Goal: Transaction & Acquisition: Purchase product/service

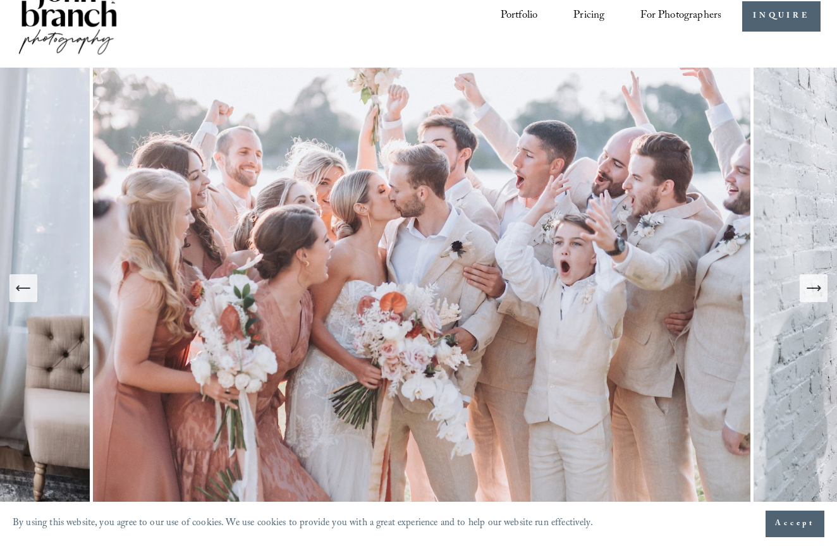
scroll to position [71, 0]
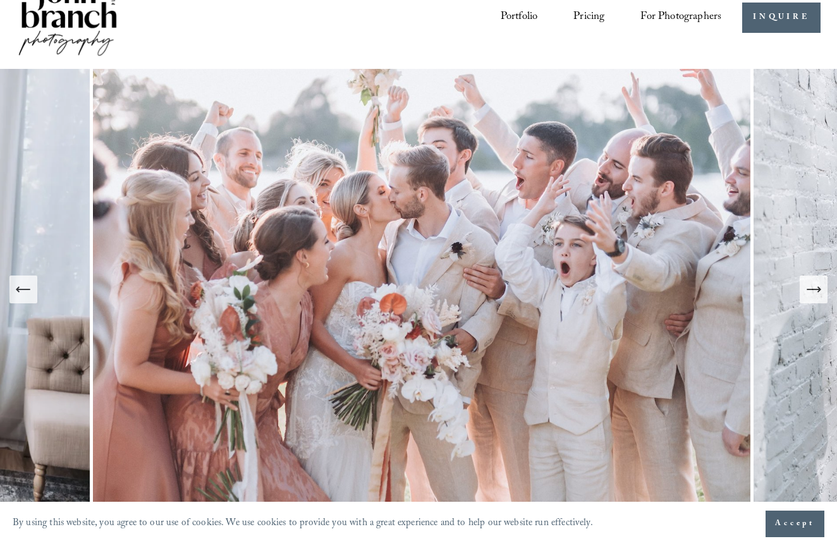
click at [815, 290] on icon "Next Slide" at bounding box center [813, 290] width 13 height 0
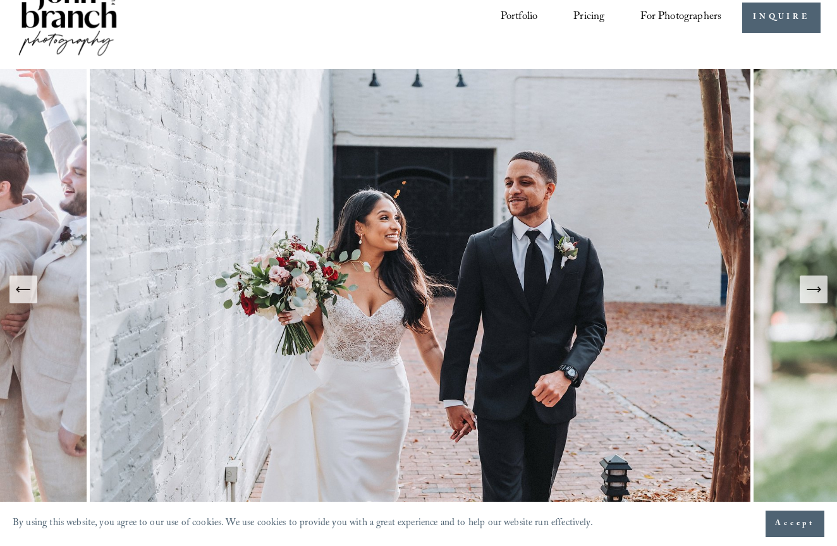
click at [815, 290] on icon "Next Slide" at bounding box center [813, 290] width 13 height 0
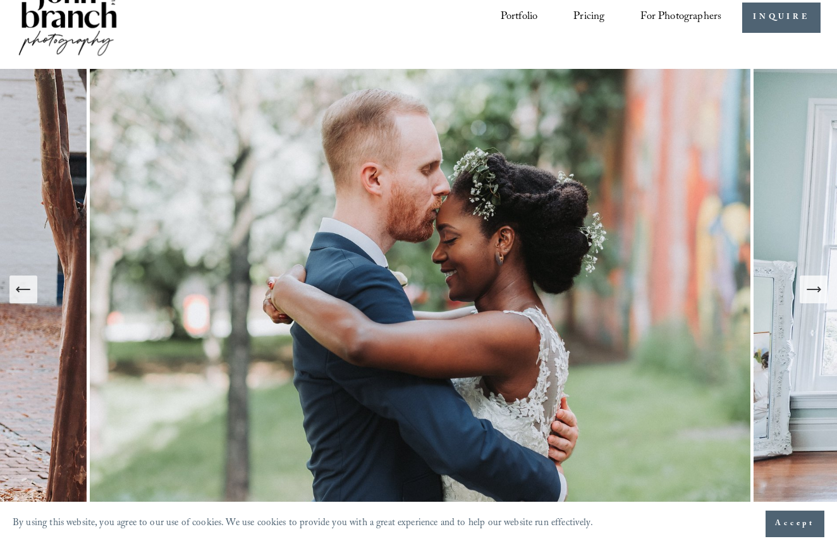
click at [815, 290] on icon "Next Slide" at bounding box center [813, 290] width 13 height 0
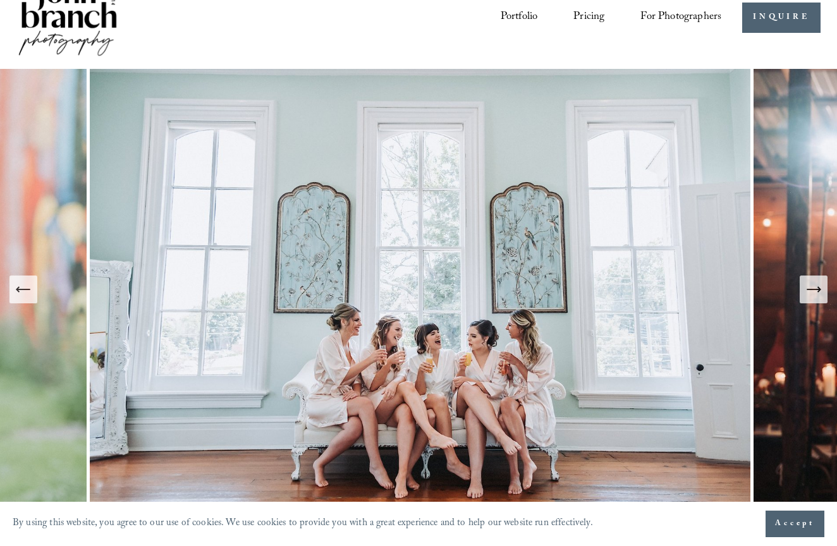
click at [815, 290] on icon "Next Slide" at bounding box center [813, 290] width 13 height 0
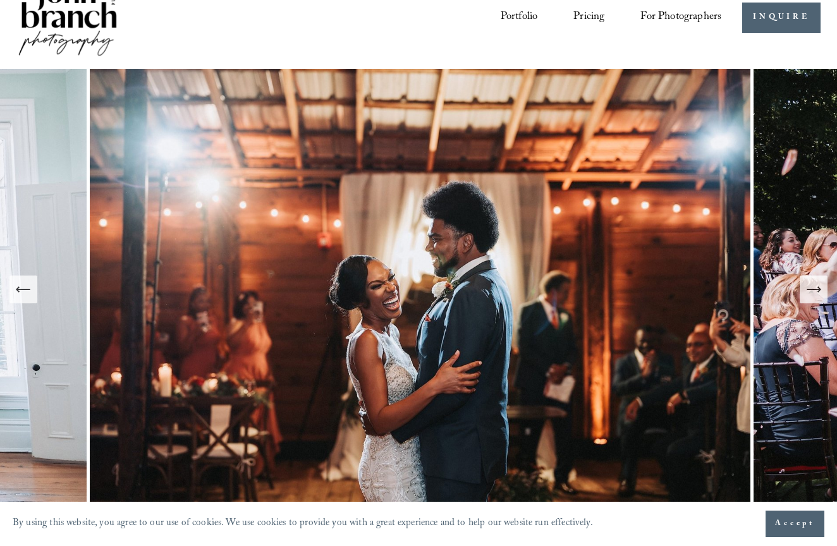
click at [815, 290] on icon "Next Slide" at bounding box center [813, 290] width 13 height 0
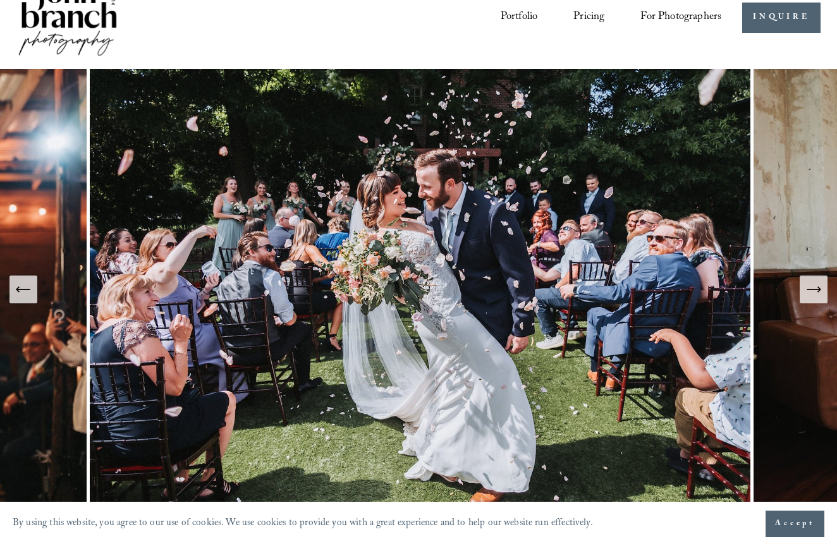
click at [815, 290] on icon "Next Slide" at bounding box center [813, 290] width 13 height 0
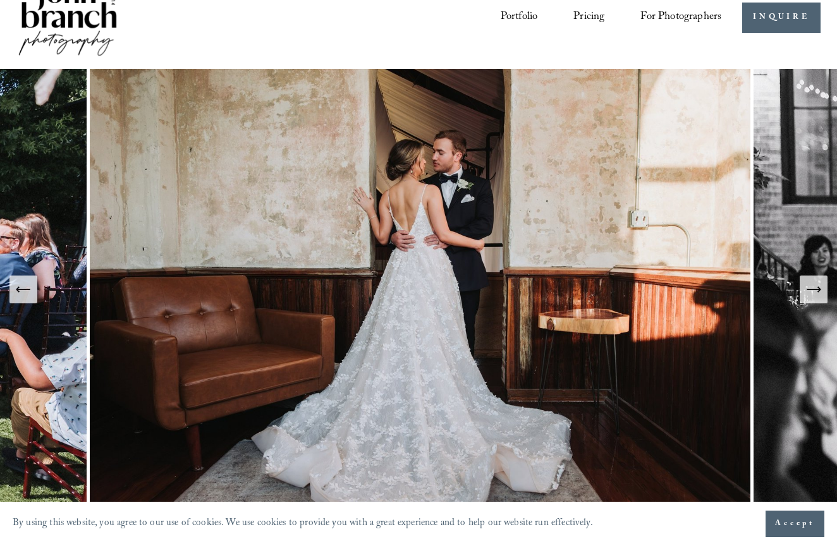
click at [815, 290] on icon "Next Slide" at bounding box center [813, 290] width 13 height 0
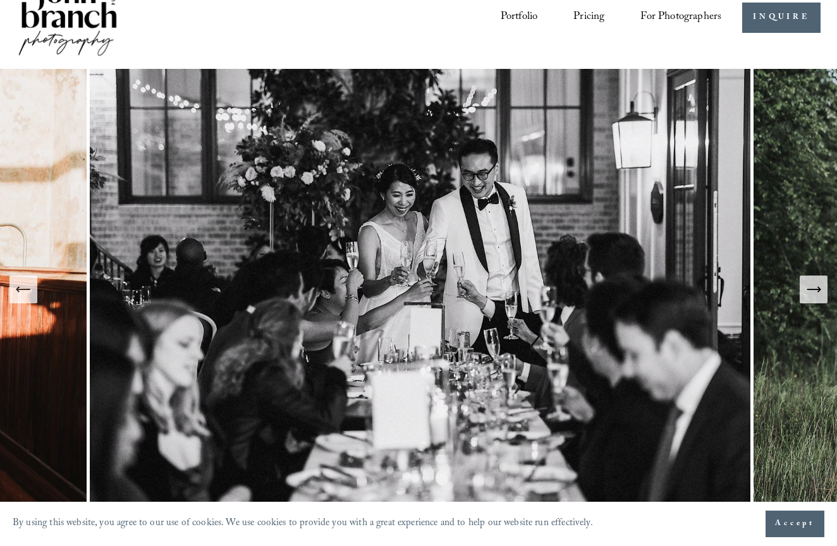
click at [815, 290] on icon "Next Slide" at bounding box center [813, 290] width 13 height 0
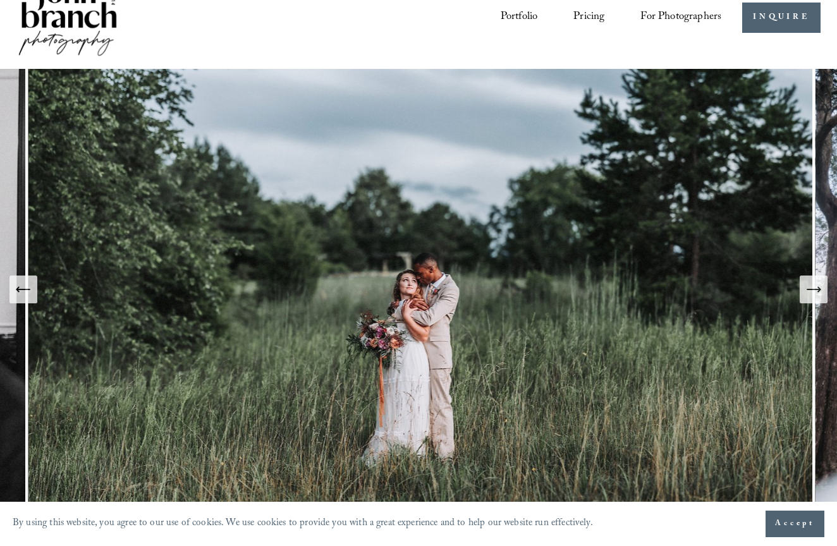
click at [815, 290] on icon "Next Slide" at bounding box center [813, 290] width 13 height 0
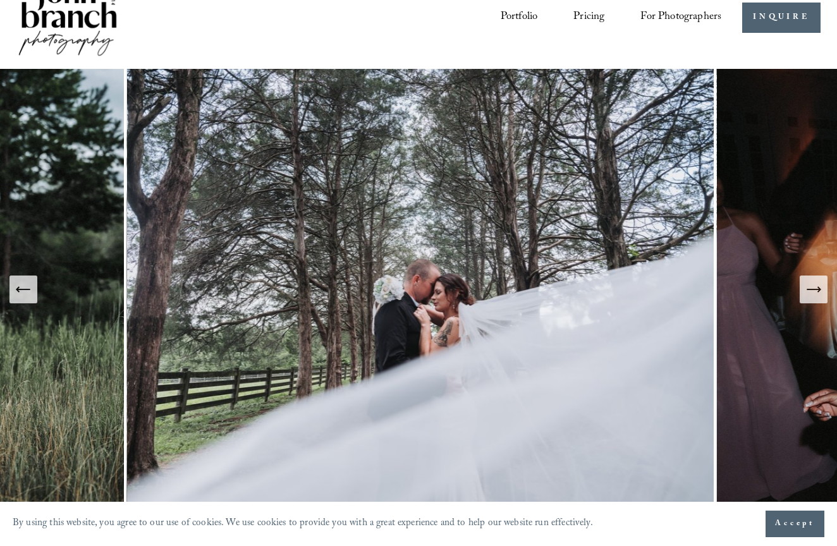
click at [815, 290] on icon "Next Slide" at bounding box center [813, 290] width 13 height 0
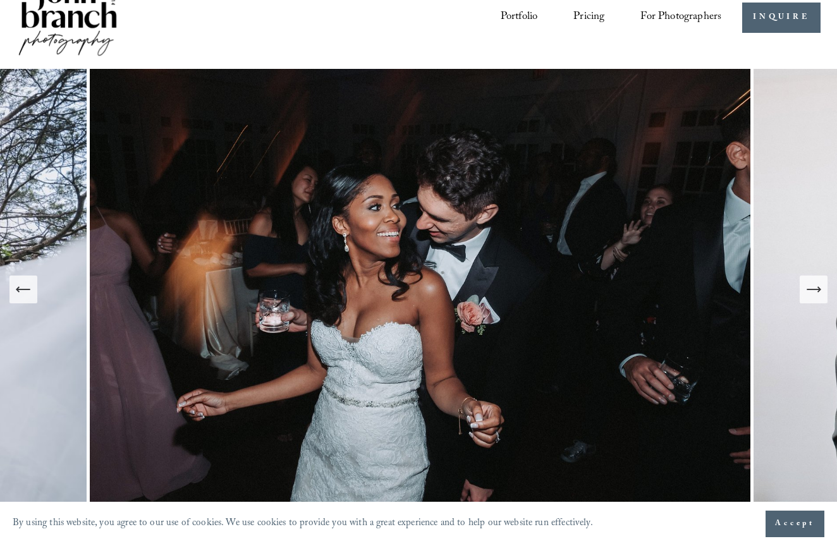
click at [815, 290] on icon "Next Slide" at bounding box center [813, 290] width 13 height 0
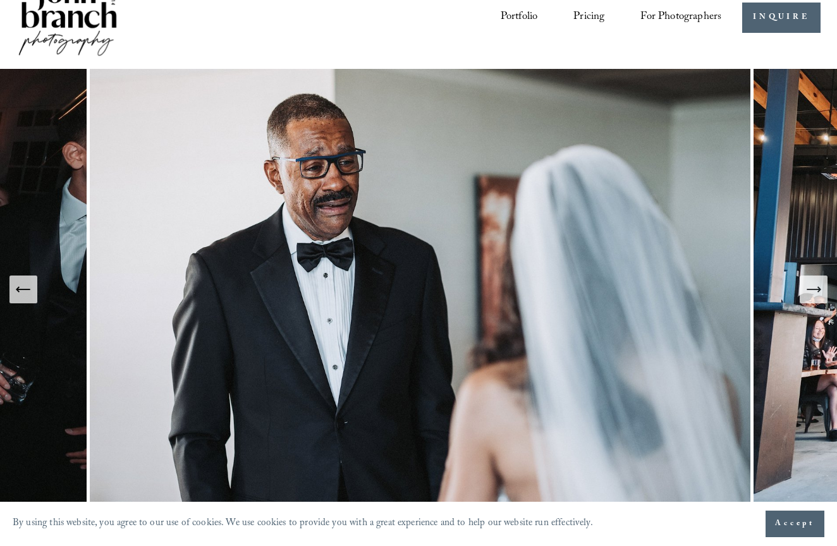
click at [815, 290] on icon "Next Slide" at bounding box center [813, 290] width 13 height 0
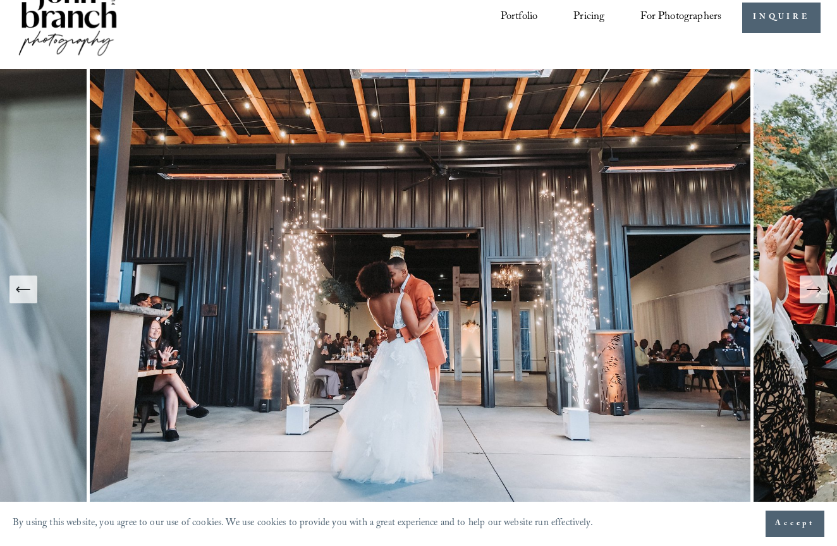
click at [30, 294] on icon "Previous Slide" at bounding box center [24, 290] width 18 height 18
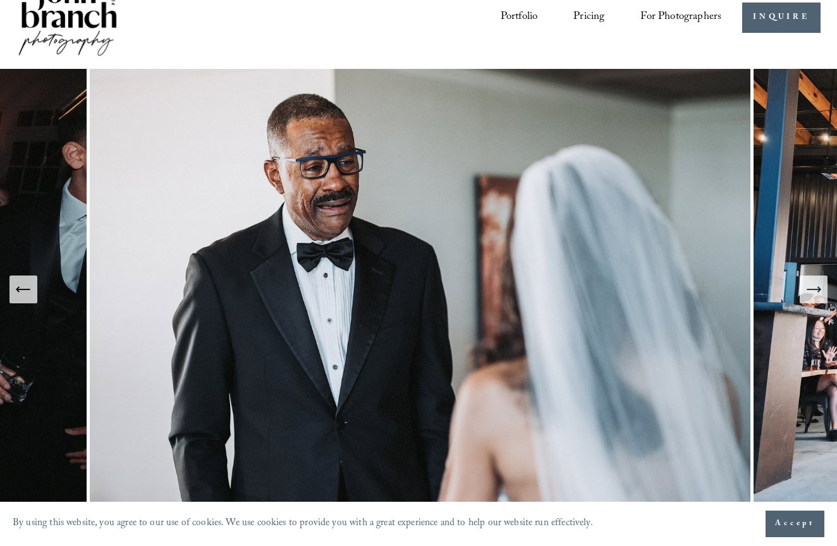
click at [817, 292] on icon "Next Slide" at bounding box center [814, 290] width 18 height 18
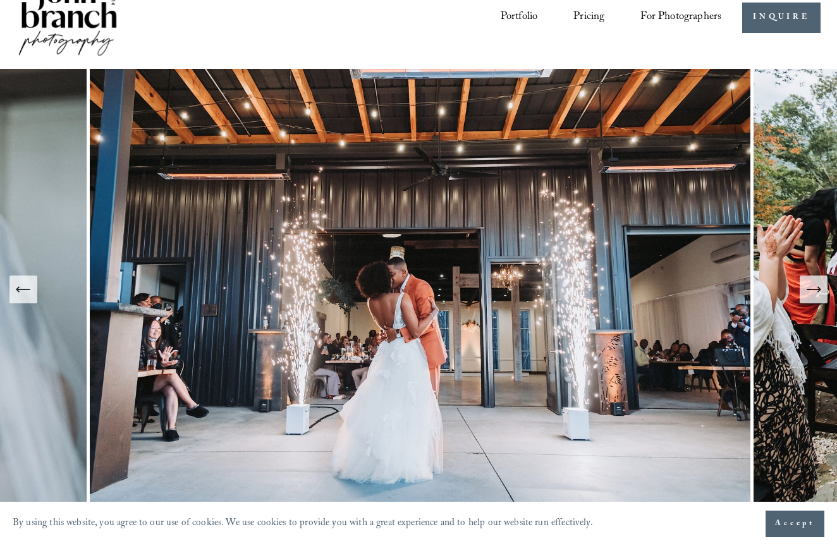
click at [817, 292] on icon "Next Slide" at bounding box center [814, 290] width 18 height 18
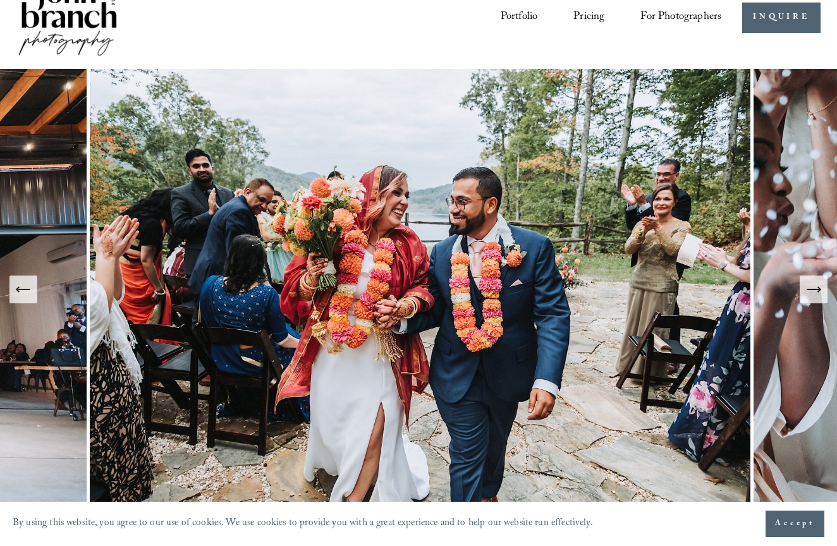
click at [817, 292] on icon "Next Slide" at bounding box center [814, 290] width 18 height 18
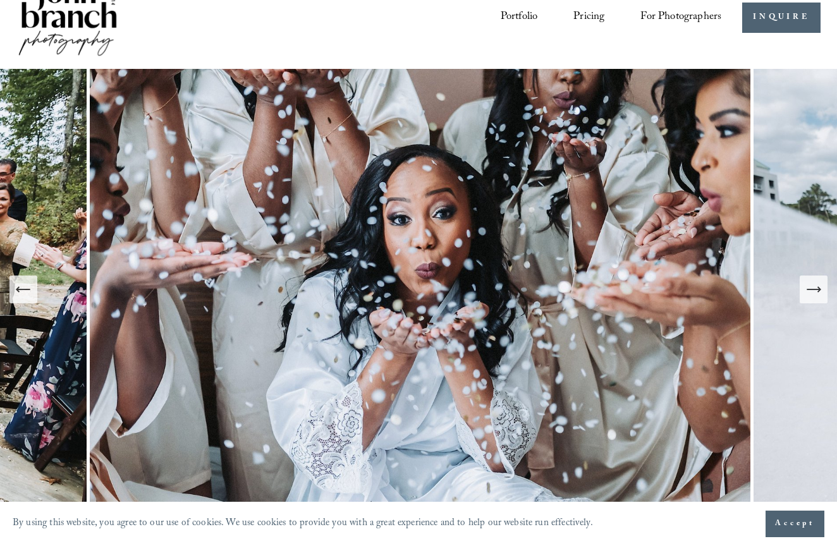
click at [817, 292] on icon "Next Slide" at bounding box center [814, 290] width 18 height 18
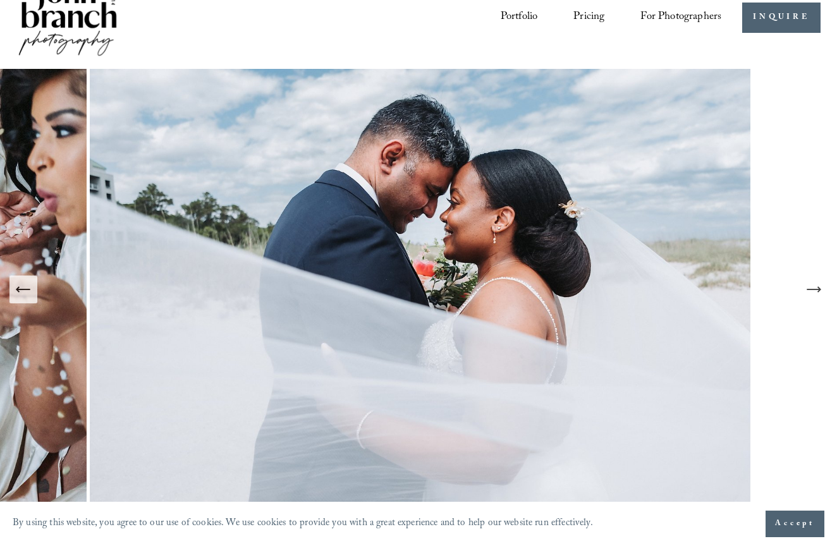
click at [817, 292] on icon "Next Slide" at bounding box center [814, 290] width 18 height 18
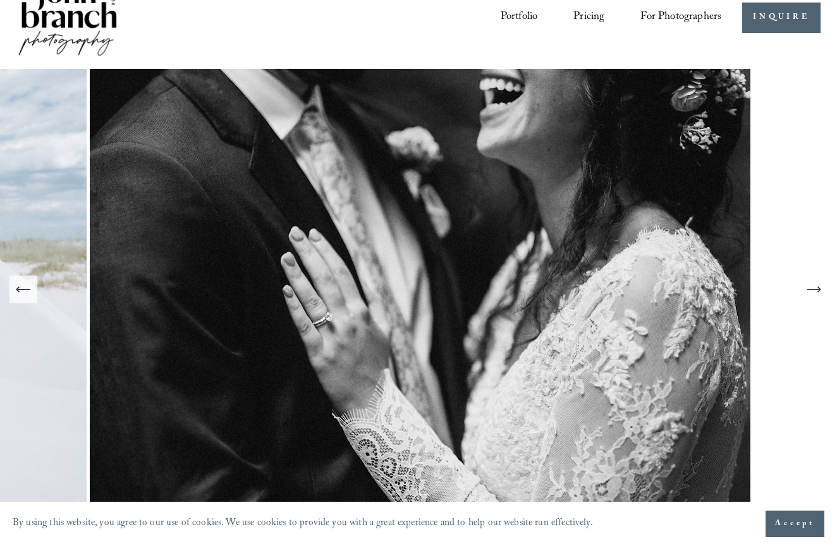
click at [810, 288] on icon "Next Slide" at bounding box center [814, 290] width 18 height 18
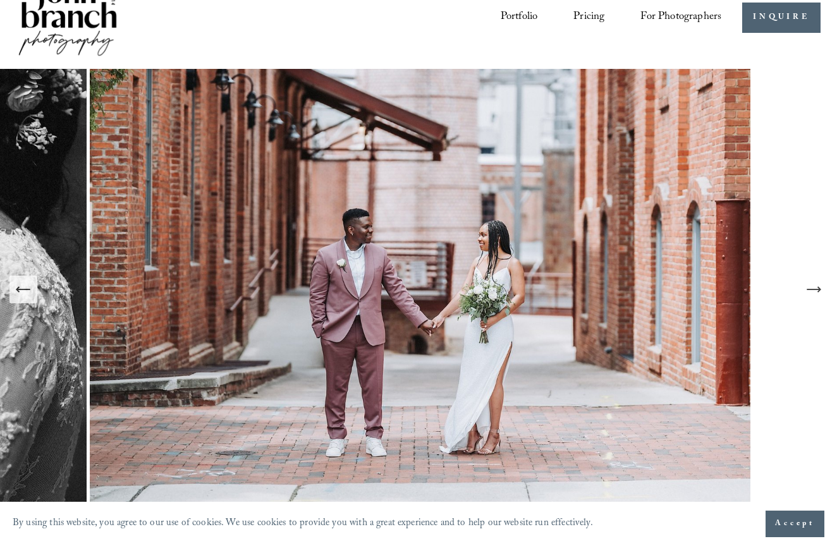
click at [810, 288] on icon "Next Slide" at bounding box center [814, 290] width 18 height 18
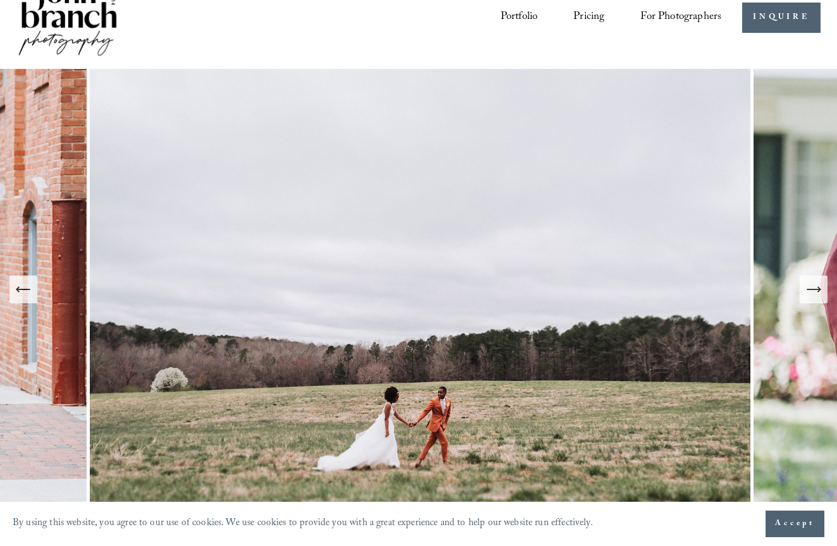
click at [0, 0] on span "Presets" at bounding box center [0, 0] width 0 height 0
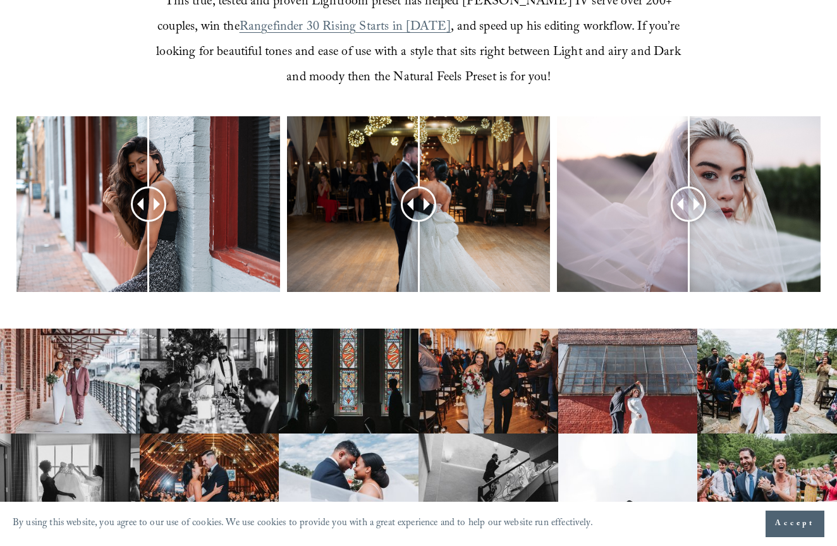
scroll to position [542, 0]
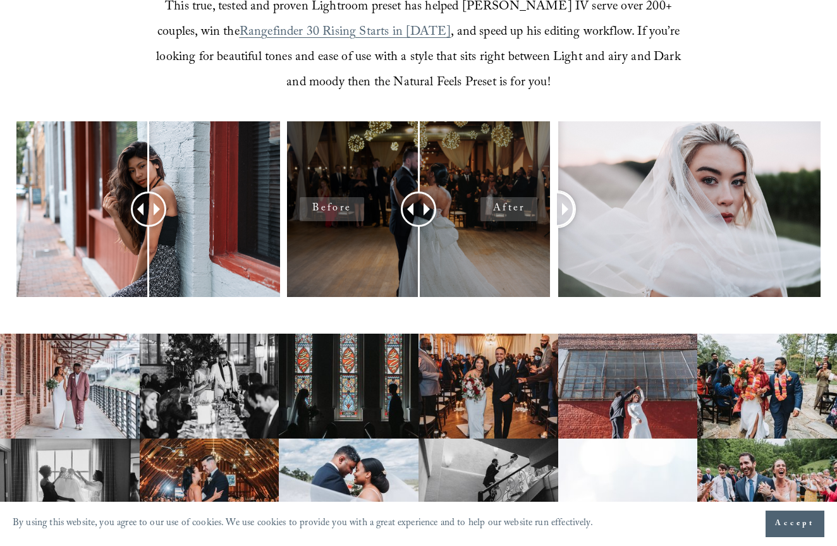
drag, startPoint x: 697, startPoint y: 179, endPoint x: 542, endPoint y: 164, distance: 156.2
click at [542, 164] on div at bounding box center [418, 226] width 837 height 211
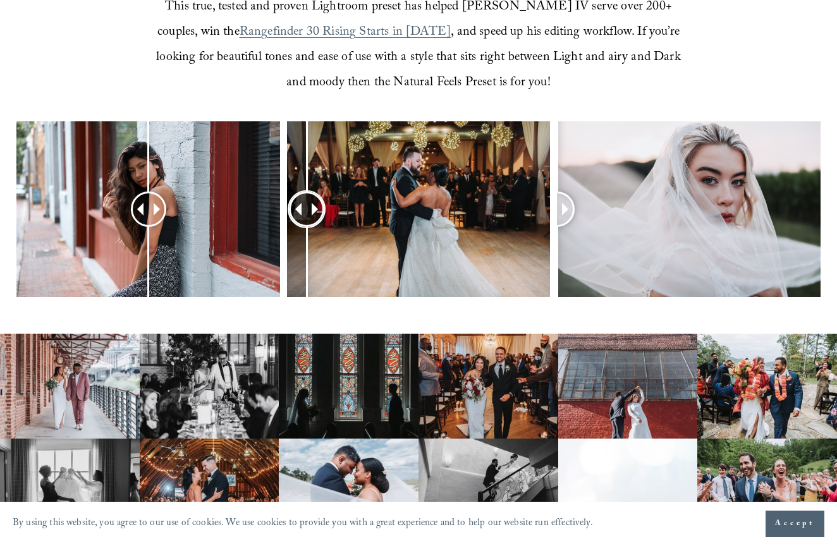
drag, startPoint x: 417, startPoint y: 181, endPoint x: 306, endPoint y: 157, distance: 113.8
click at [306, 193] on div at bounding box center [307, 209] width 32 height 32
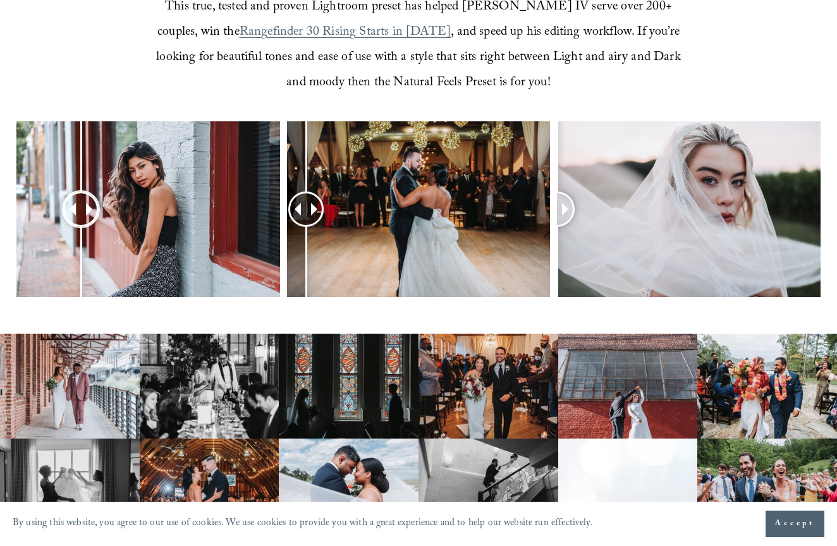
drag, startPoint x: 146, startPoint y: 175, endPoint x: 95, endPoint y: 189, distance: 53.1
click at [95, 192] on div at bounding box center [80, 209] width 35 height 35
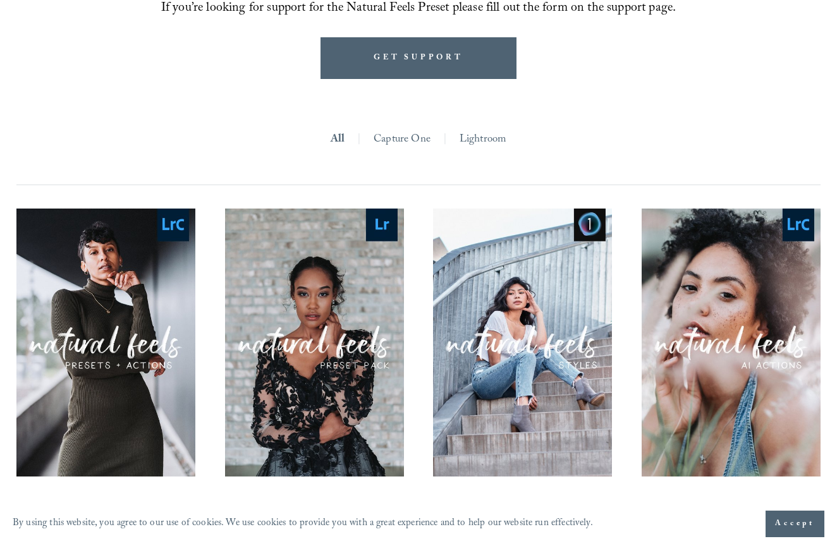
scroll to position [1100, 0]
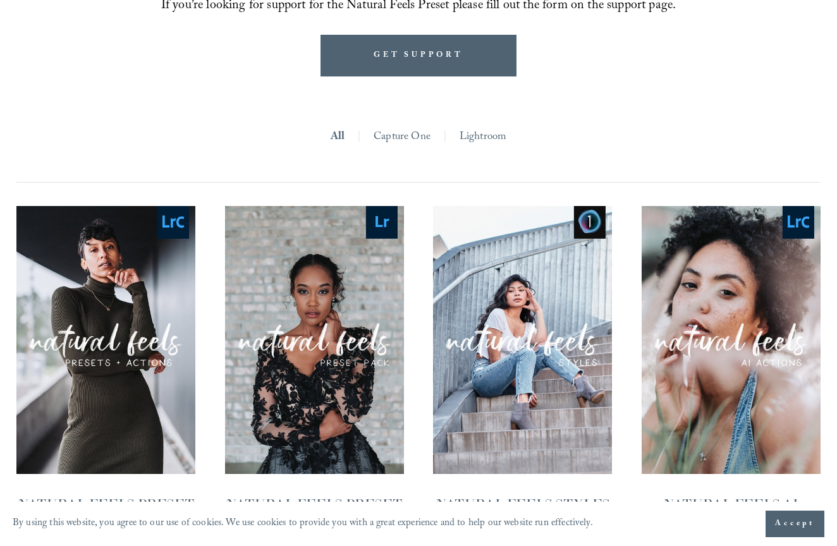
click at [490, 127] on link "Lightroom" at bounding box center [483, 137] width 47 height 21
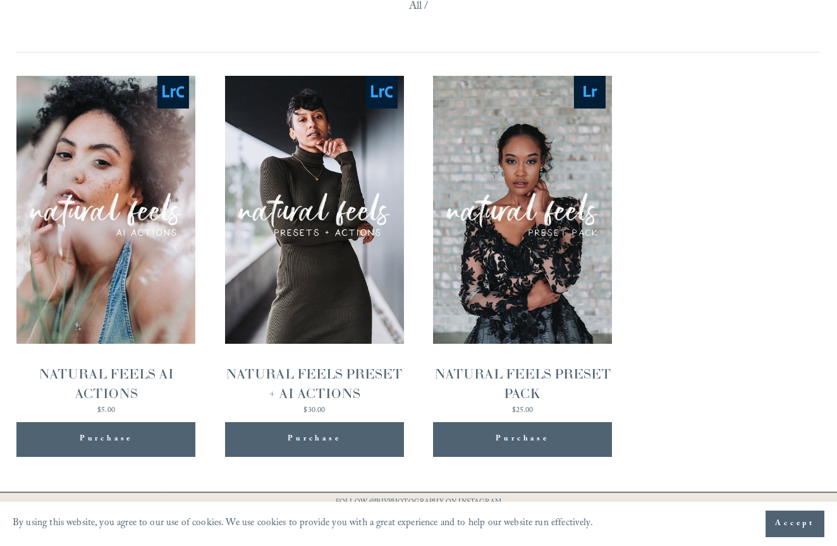
scroll to position [1199, 0]
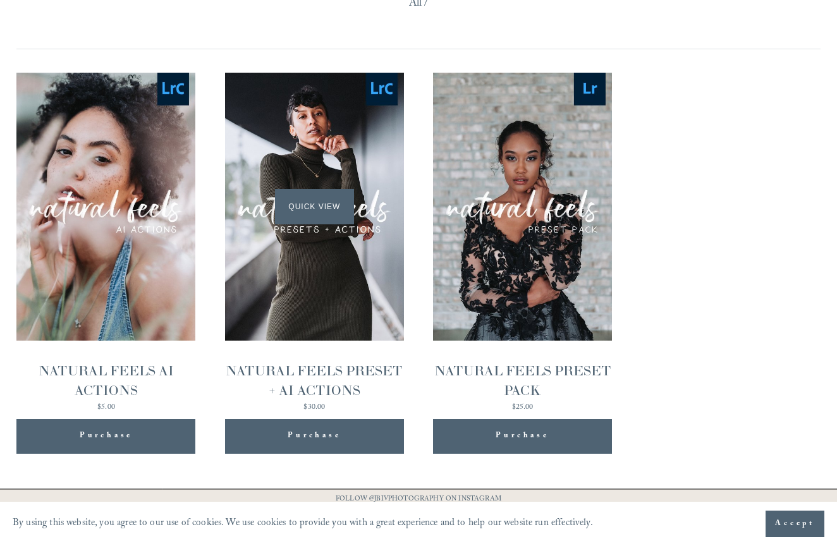
click at [350, 273] on div "Quick View" at bounding box center [314, 207] width 179 height 269
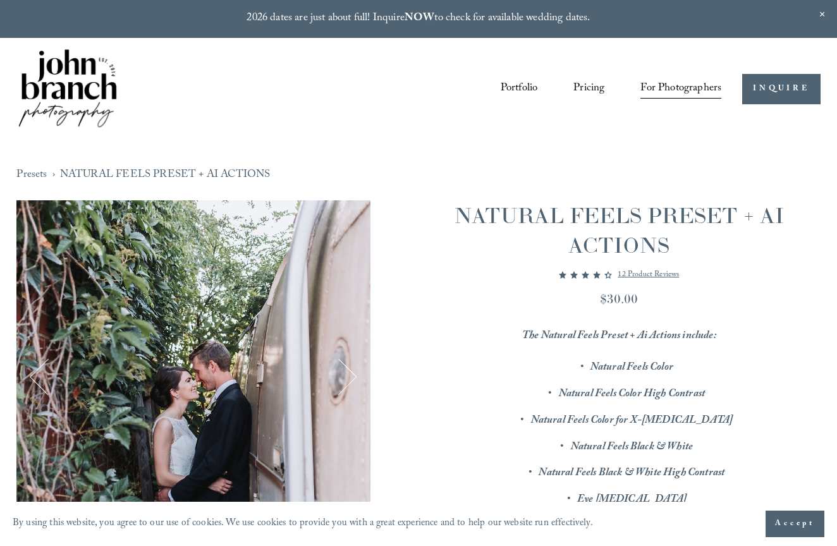
click at [638, 274] on p "12 product reviews" at bounding box center [648, 274] width 61 height 15
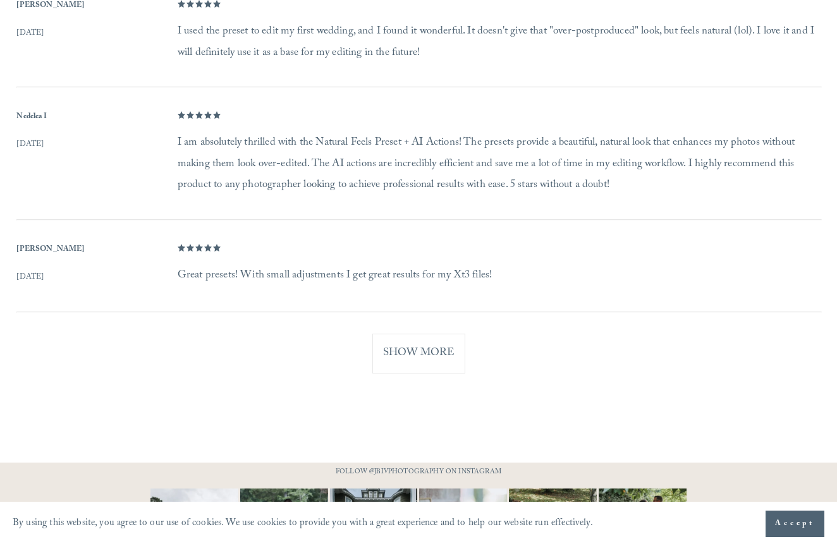
scroll to position [1387, 0]
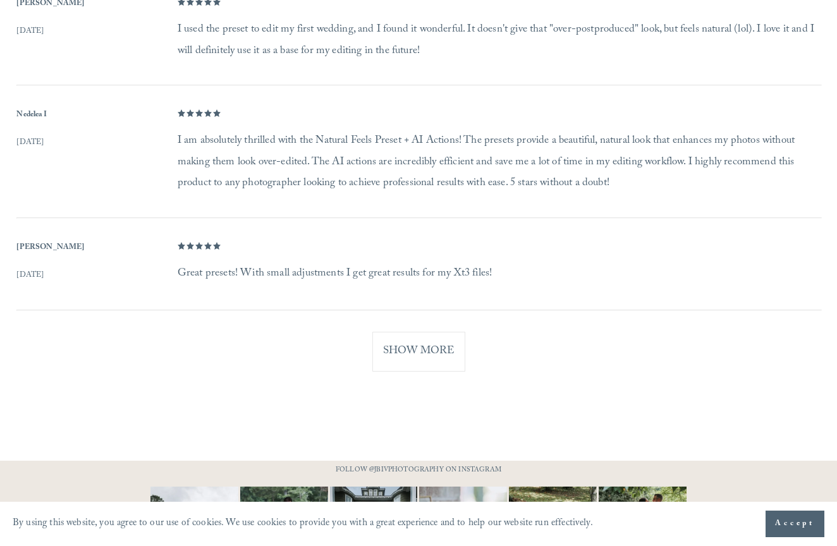
click at [428, 334] on button "Show More" at bounding box center [418, 352] width 93 height 40
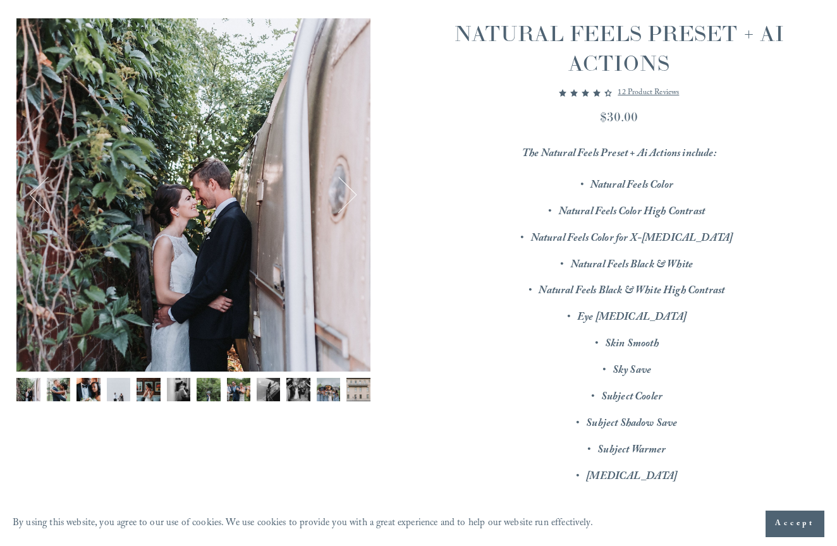
scroll to position [173, 0]
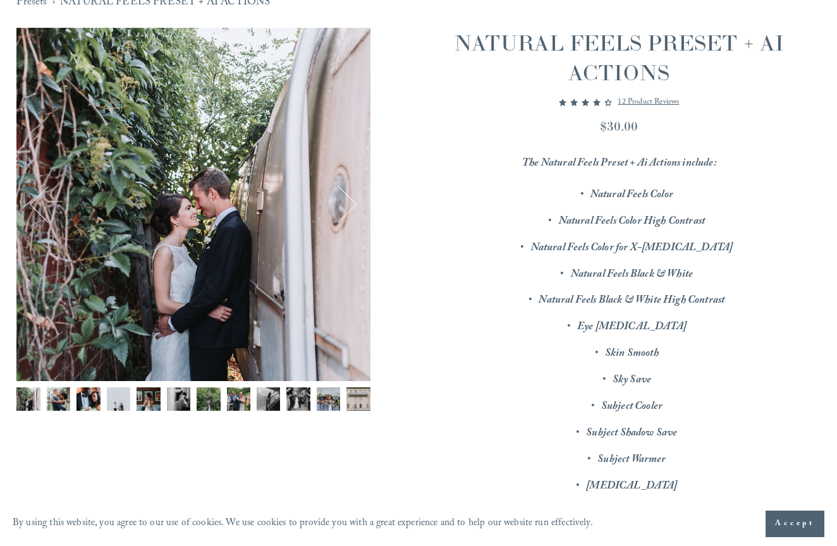
click at [54, 400] on img "Image 2 of 12" at bounding box center [58, 398] width 23 height 23
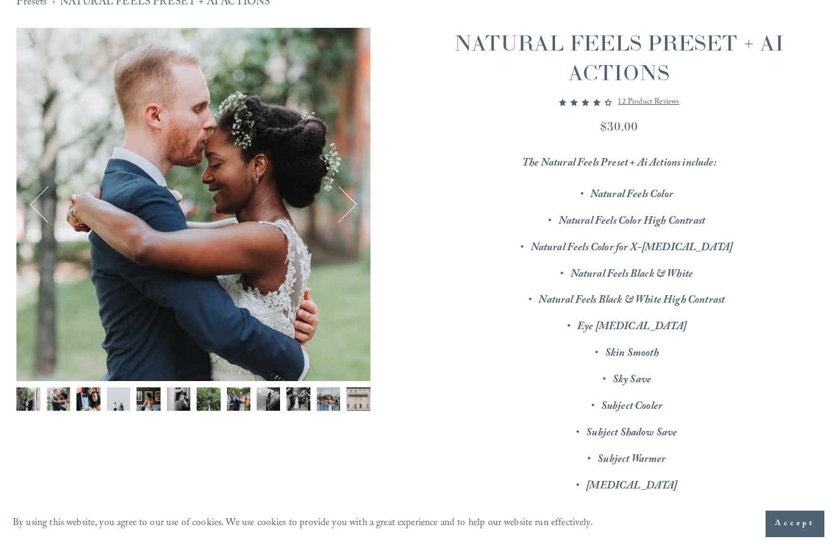
click at [92, 396] on img "Image 3 of 12" at bounding box center [87, 398] width 23 height 23
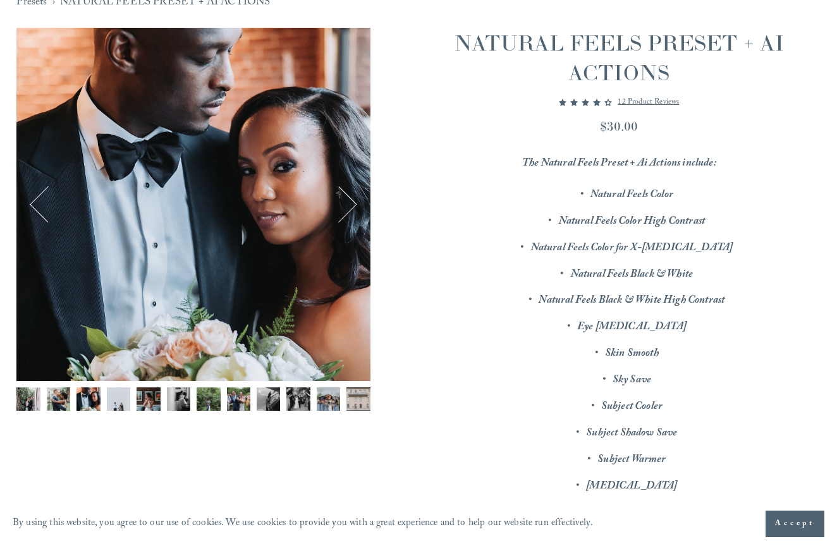
click at [348, 202] on button "Next" at bounding box center [339, 204] width 38 height 38
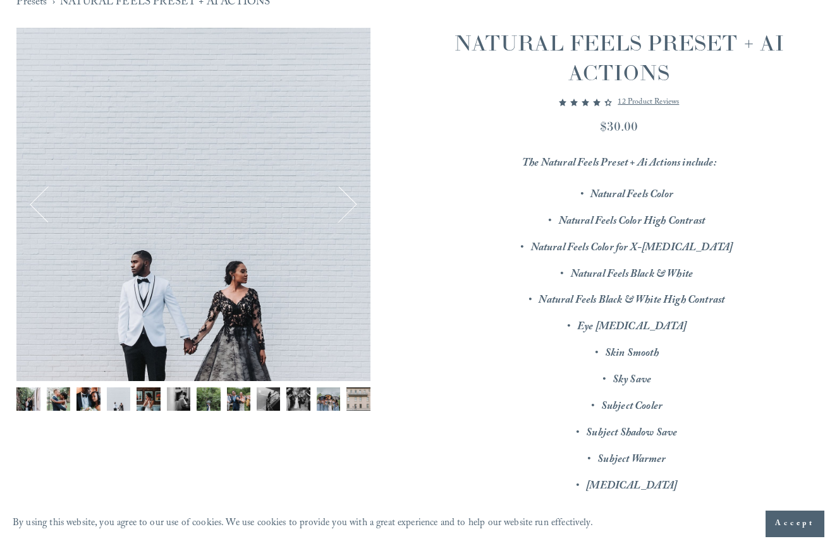
click at [348, 202] on button "Next" at bounding box center [339, 204] width 38 height 38
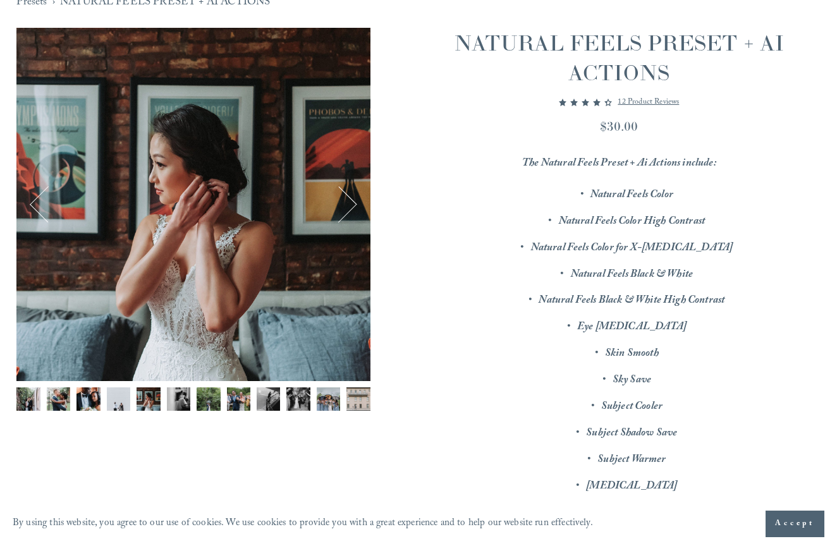
click at [348, 202] on button "Next" at bounding box center [339, 204] width 38 height 38
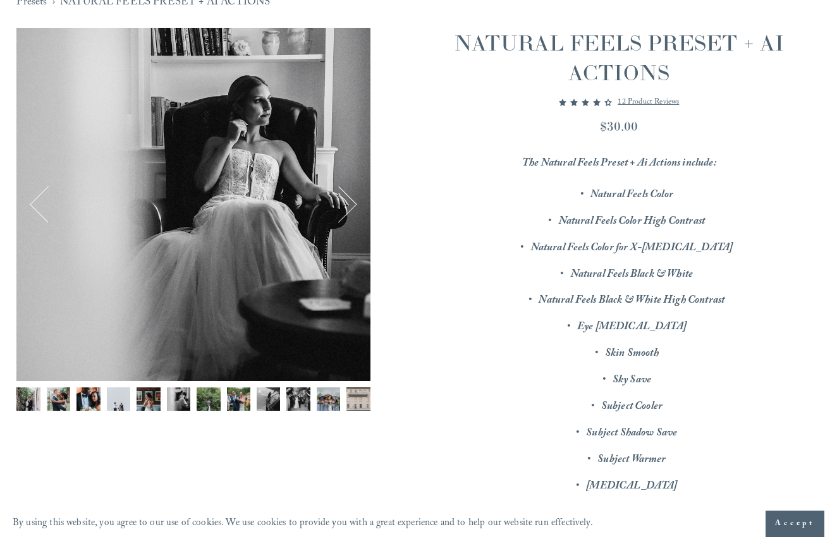
click at [348, 202] on button "Next" at bounding box center [339, 204] width 38 height 38
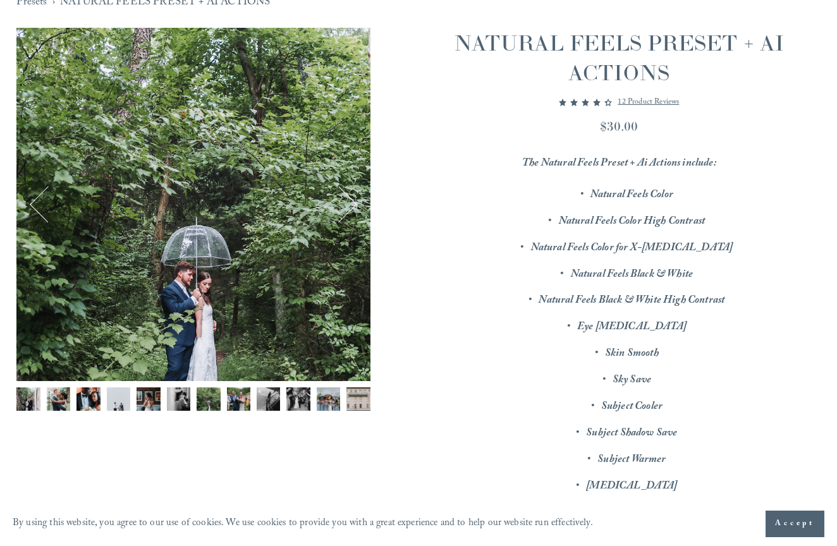
click at [348, 202] on button "Next" at bounding box center [339, 204] width 38 height 38
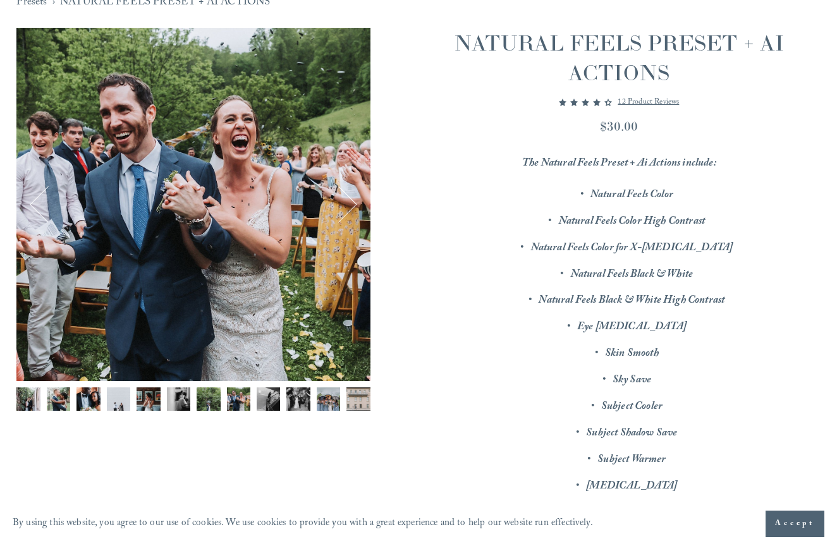
click at [37, 195] on button "Previous" at bounding box center [48, 204] width 38 height 38
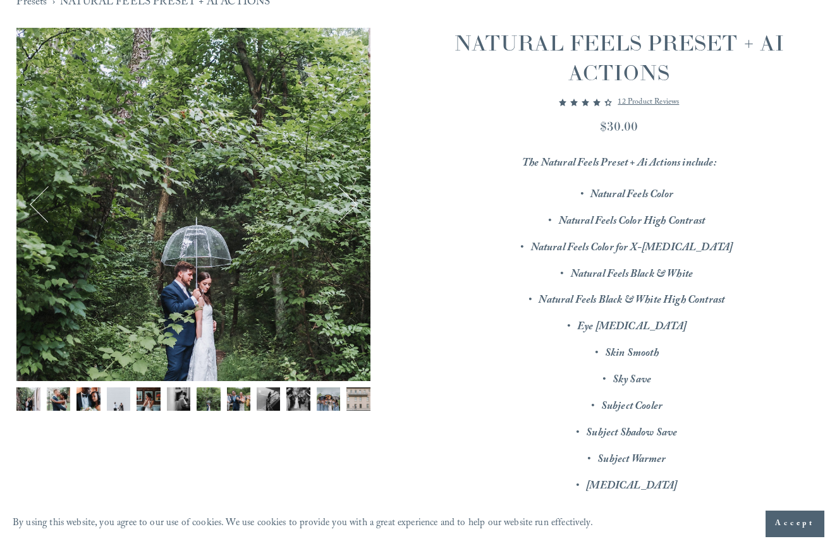
click at [350, 205] on button "Next" at bounding box center [339, 204] width 38 height 38
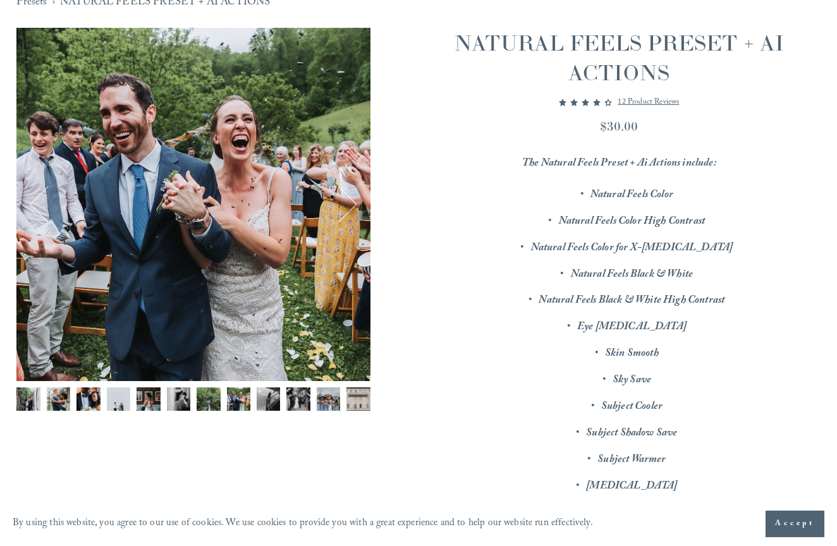
click at [350, 205] on button "Next" at bounding box center [339, 204] width 38 height 38
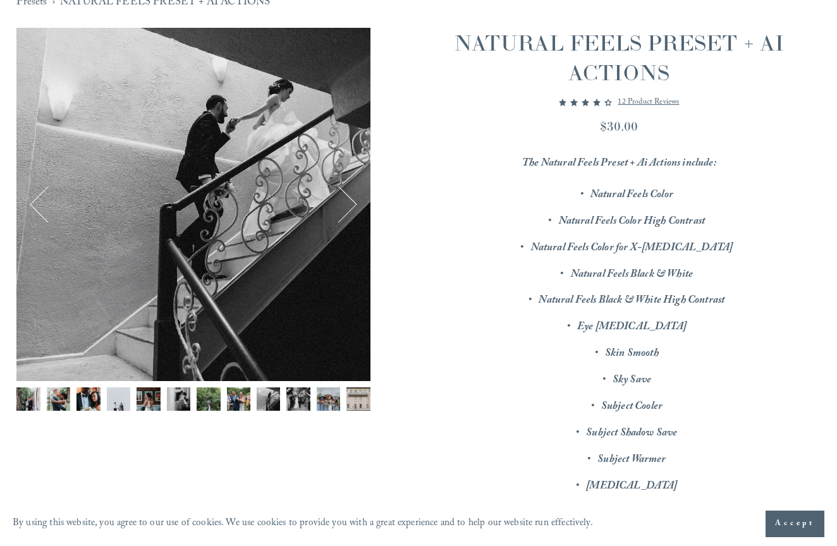
click at [350, 205] on button "Next" at bounding box center [339, 204] width 38 height 38
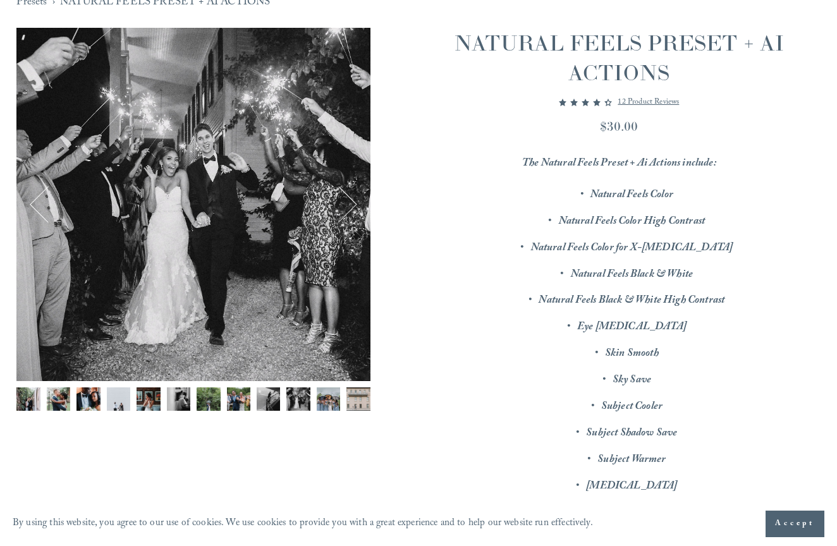
click at [350, 205] on button "Next" at bounding box center [339, 204] width 38 height 38
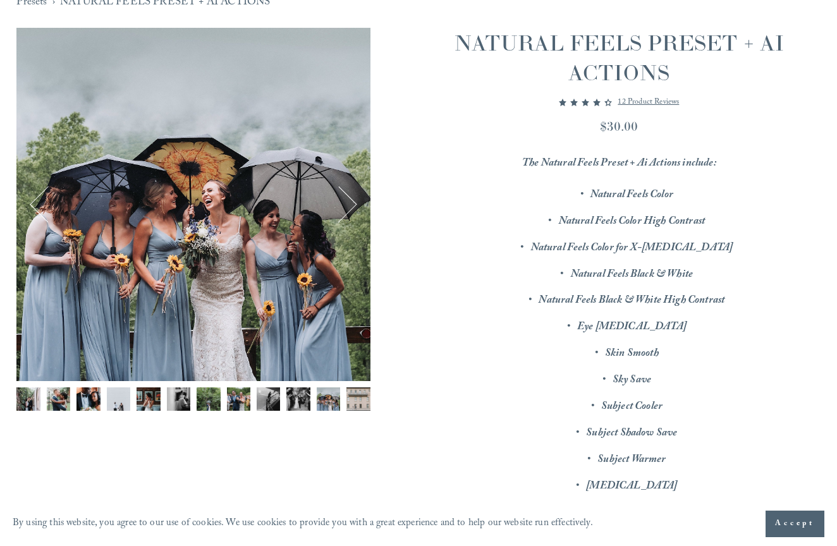
click at [350, 205] on button "Next" at bounding box center [339, 204] width 38 height 38
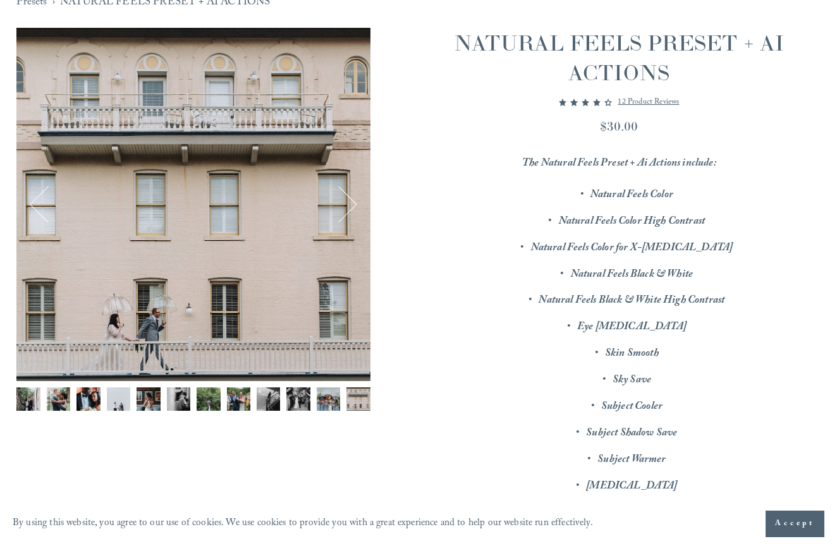
click at [350, 205] on button "Next" at bounding box center [339, 204] width 38 height 38
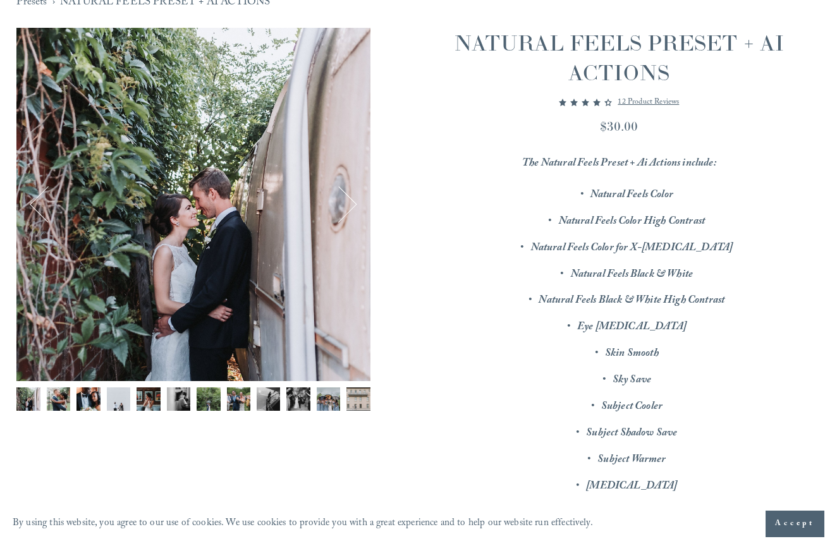
click at [350, 205] on button "Next" at bounding box center [339, 204] width 38 height 38
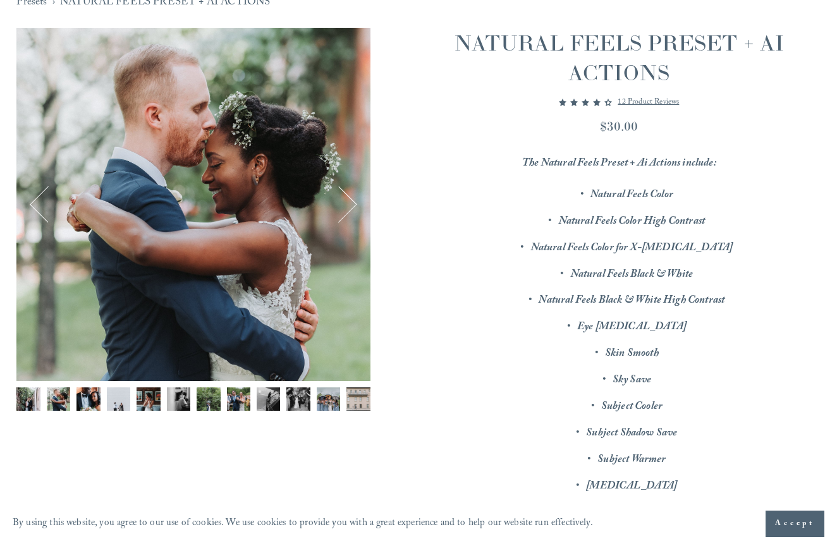
click at [350, 205] on button "Next" at bounding box center [339, 204] width 38 height 38
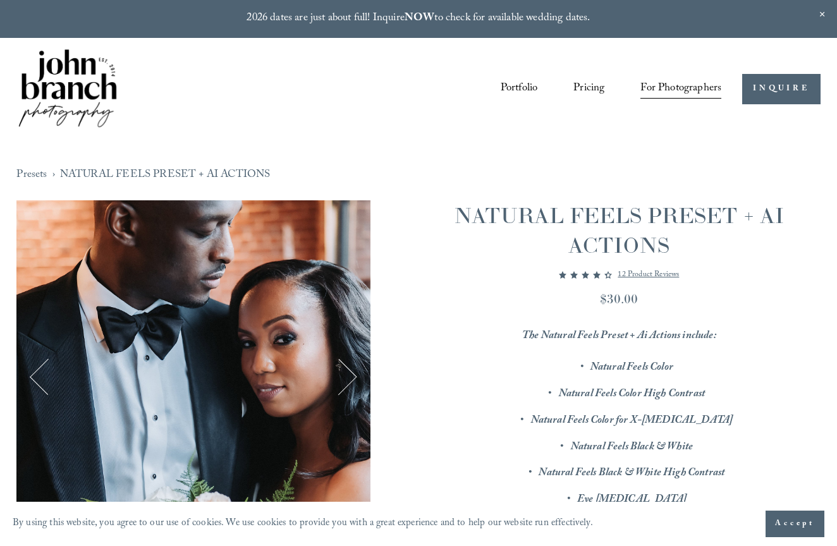
scroll to position [0, 0]
